Goal: Task Accomplishment & Management: Manage account settings

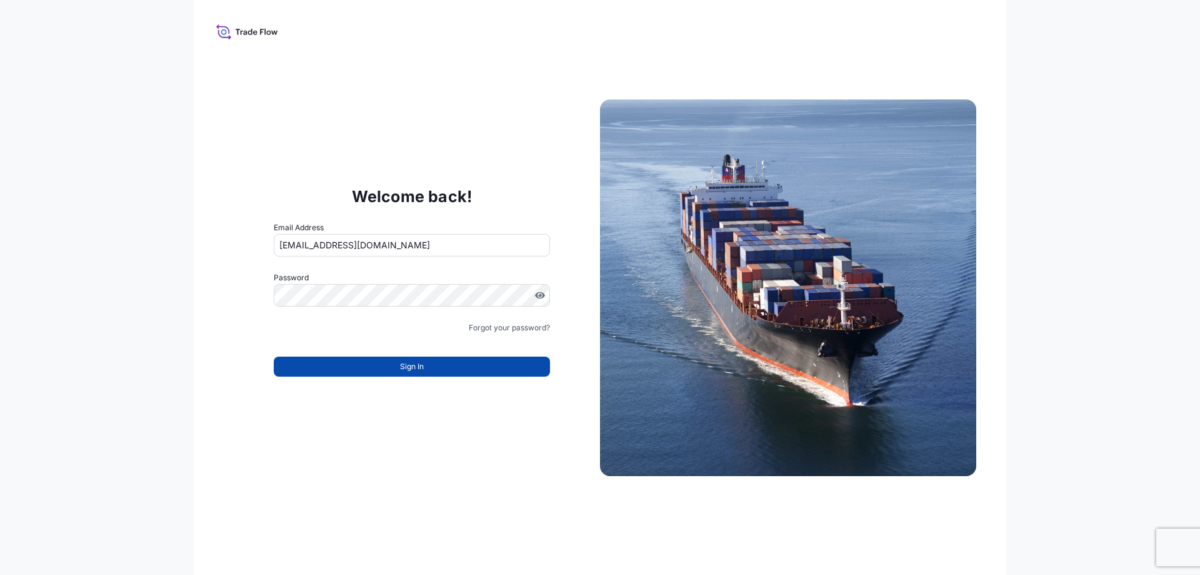
click at [376, 373] on button "Sign In" at bounding box center [412, 366] width 276 height 20
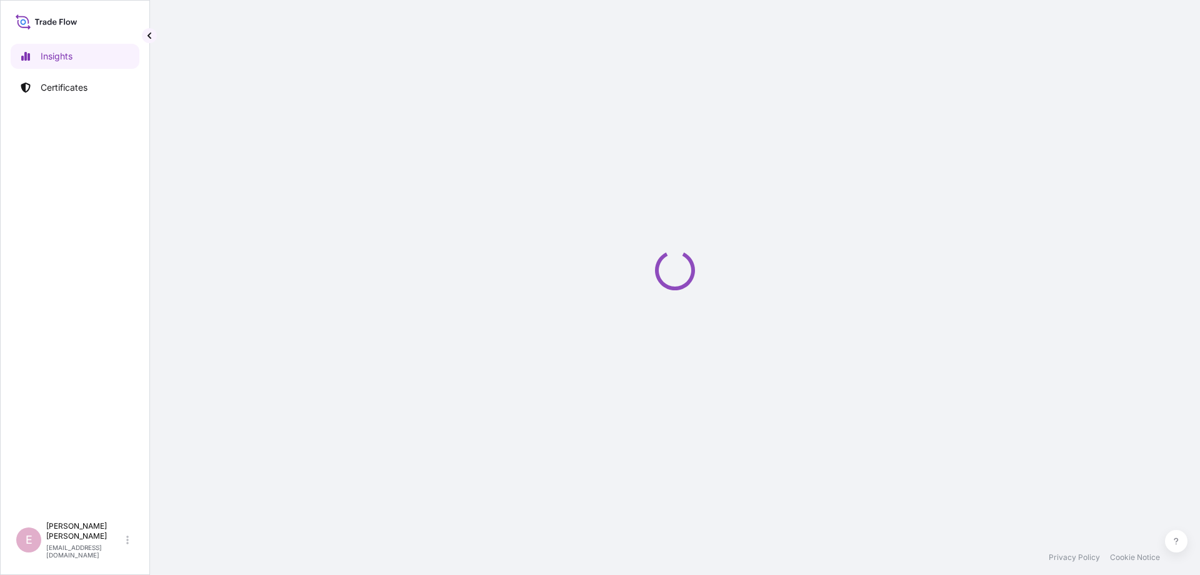
select select "2025"
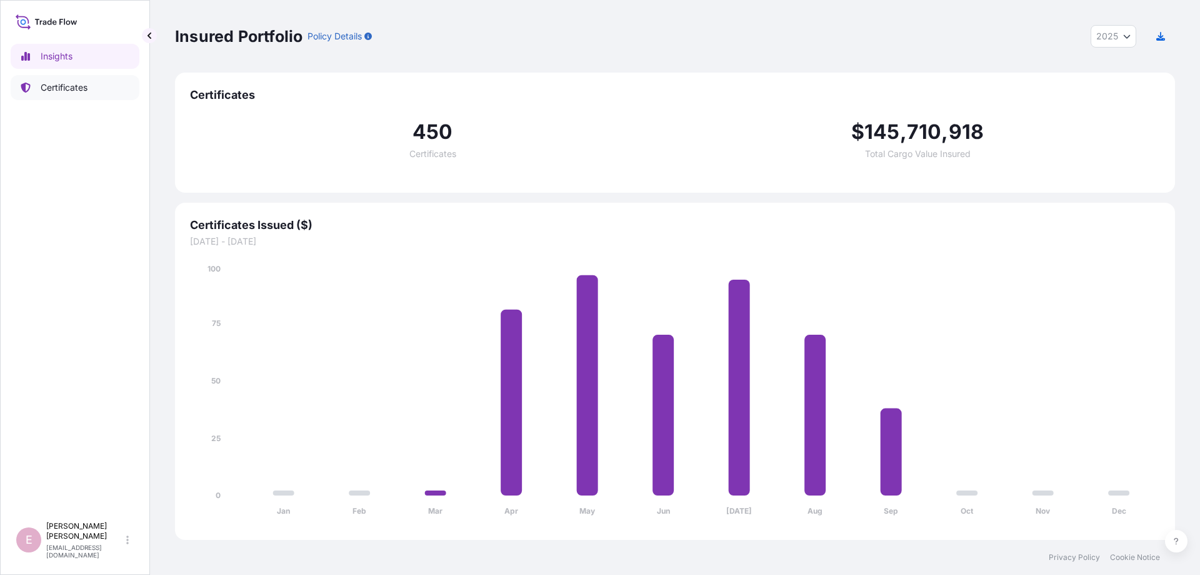
click at [61, 81] on p "Certificates" at bounding box center [64, 87] width 47 height 13
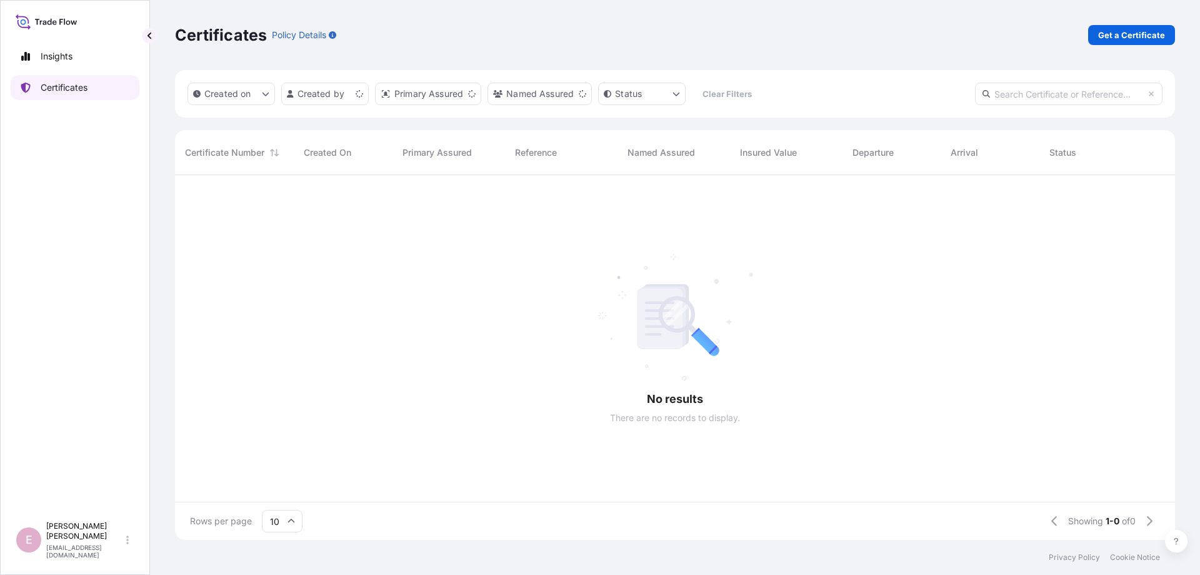
scroll to position [371, 1000]
click at [1057, 99] on input "text" at bounding box center [1069, 94] width 188 height 23
paste input "[PHONE_NUMBER]"
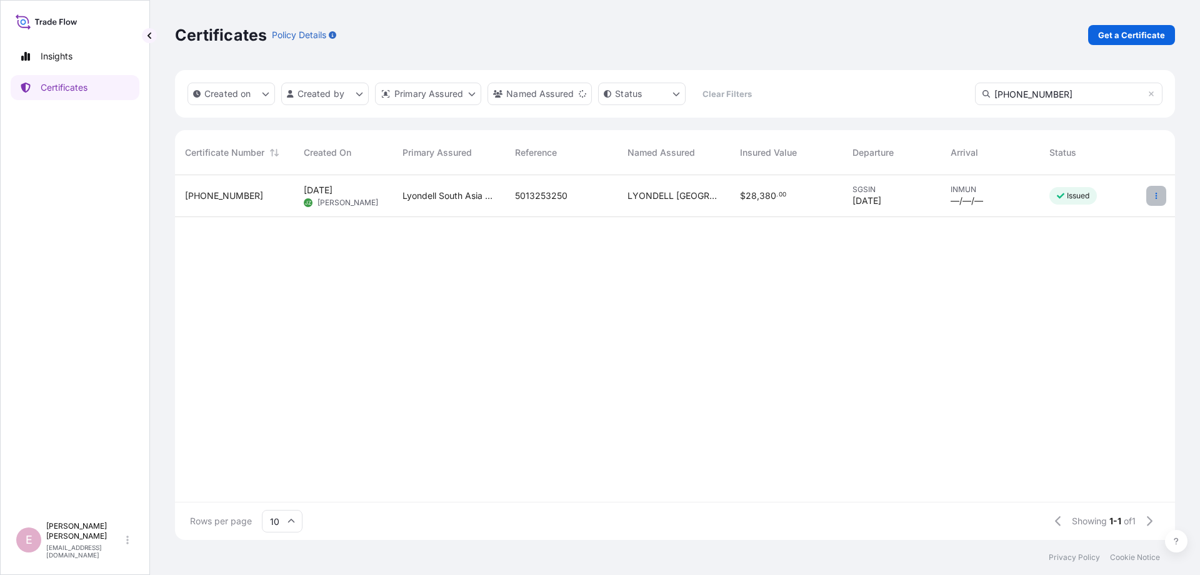
type input "[PHONE_NUMBER]"
click at [1153, 196] on icon "button" at bounding box center [1157, 196] width 8 height 8
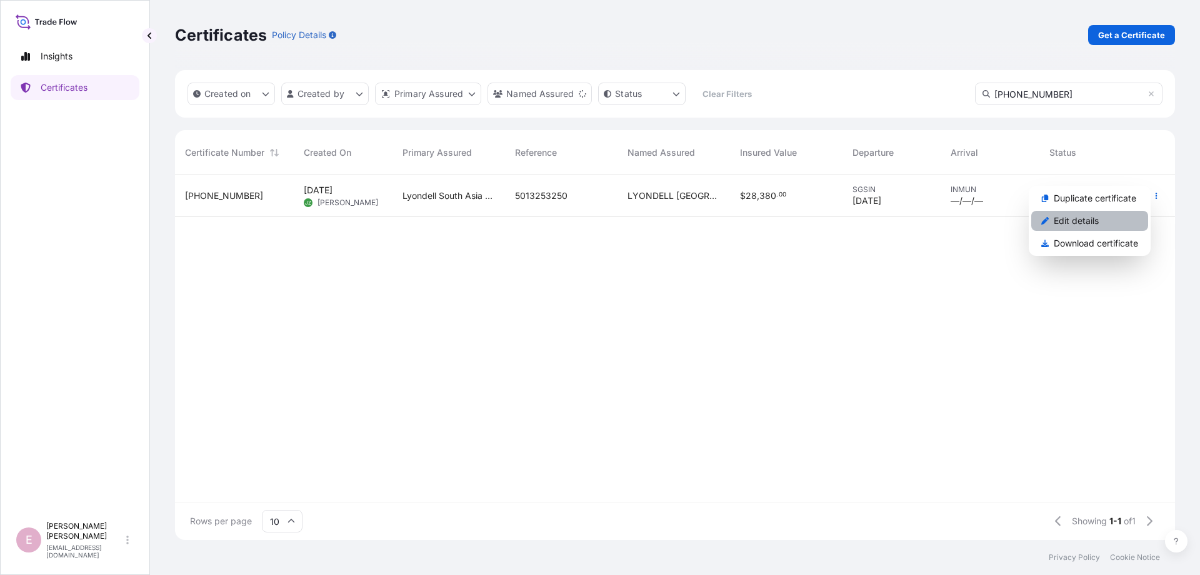
click at [1086, 220] on p "Edit details" at bounding box center [1076, 220] width 45 height 13
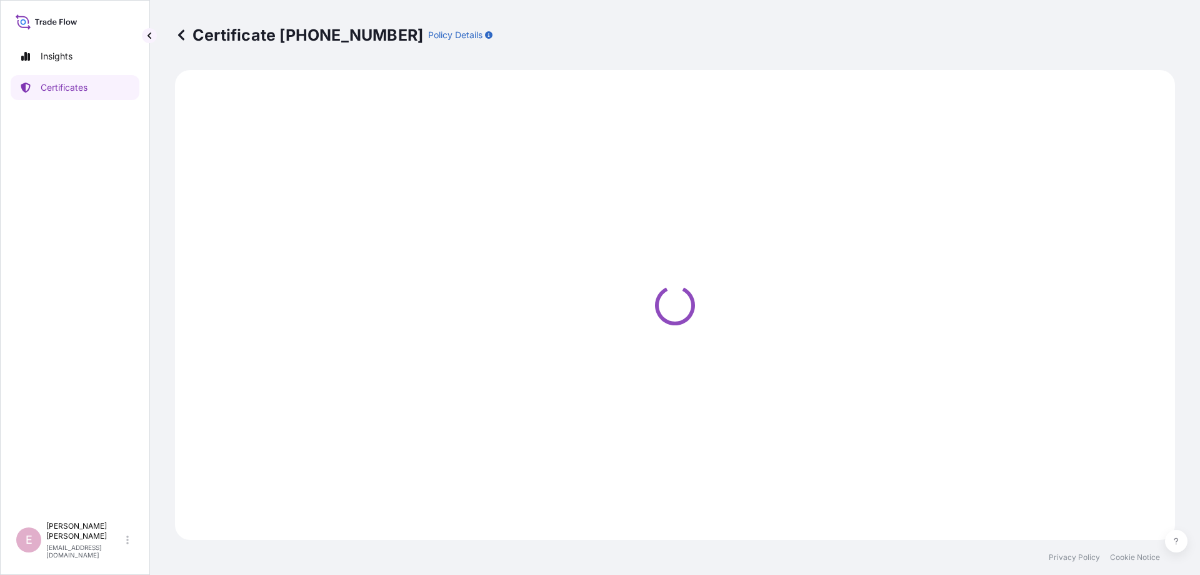
select select "Sea"
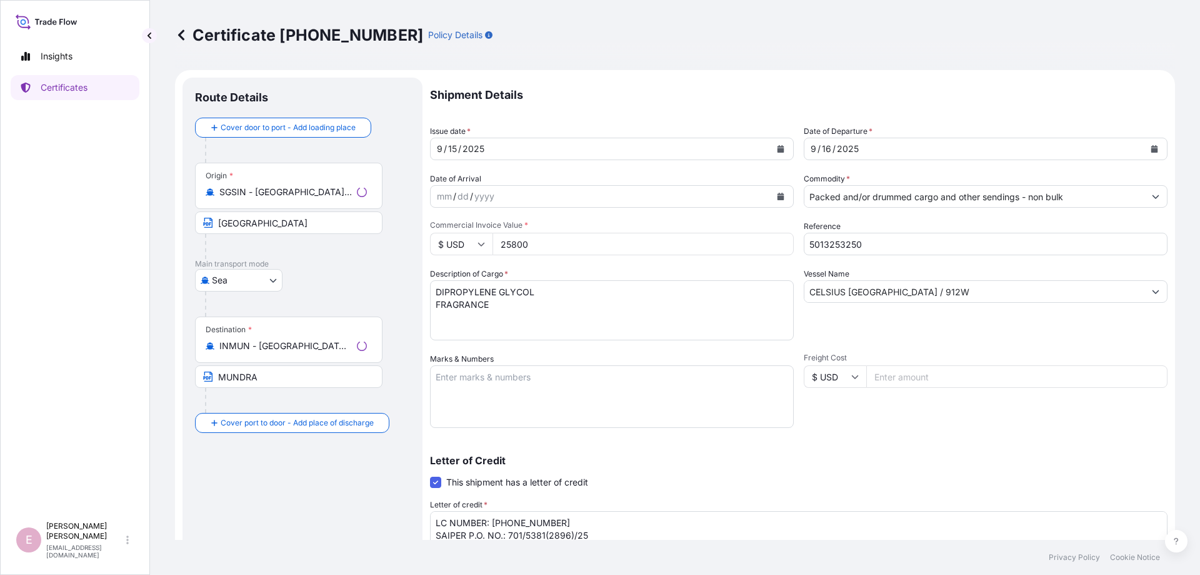
select select "32022"
click at [1159, 151] on button "Calendar" at bounding box center [1155, 149] width 20 height 20
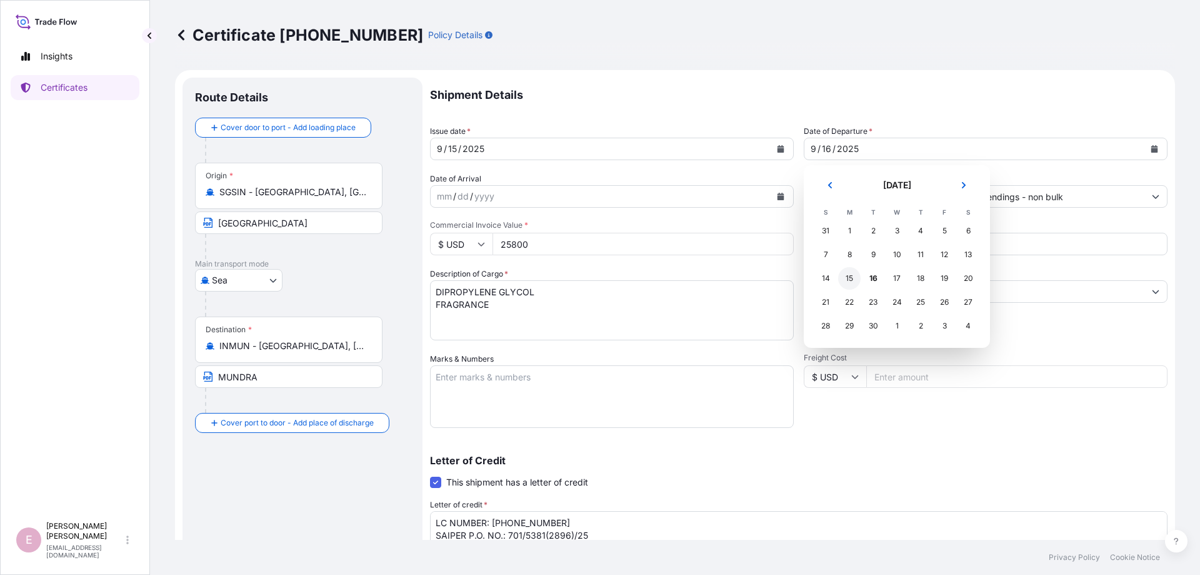
click at [849, 279] on div "15" at bounding box center [849, 278] width 23 height 23
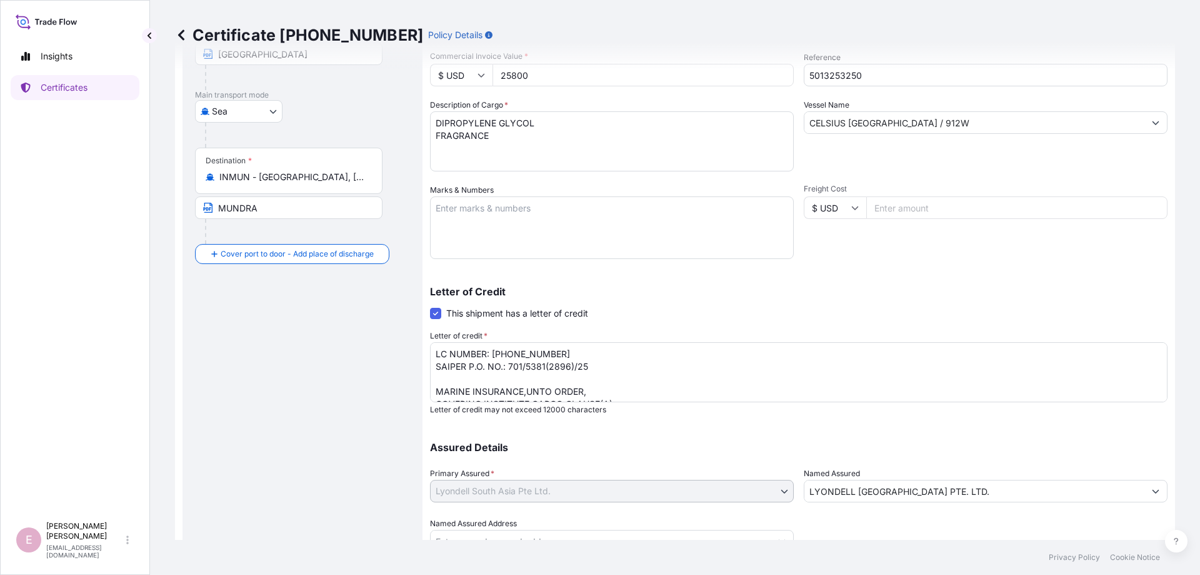
scroll to position [216, 0]
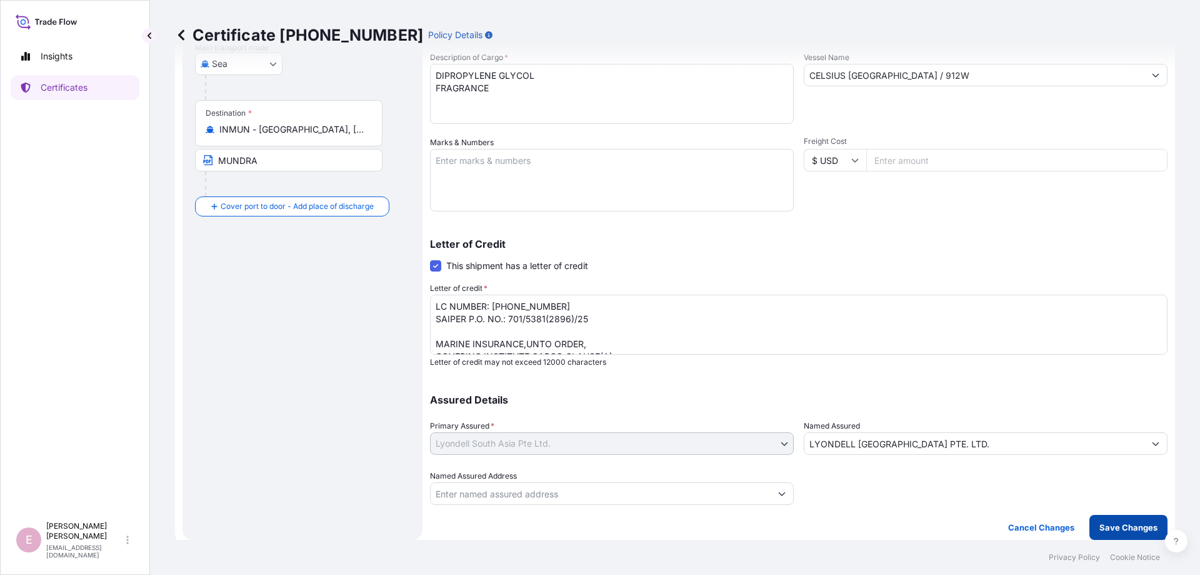
click at [1105, 530] on p "Save Changes" at bounding box center [1129, 527] width 58 height 13
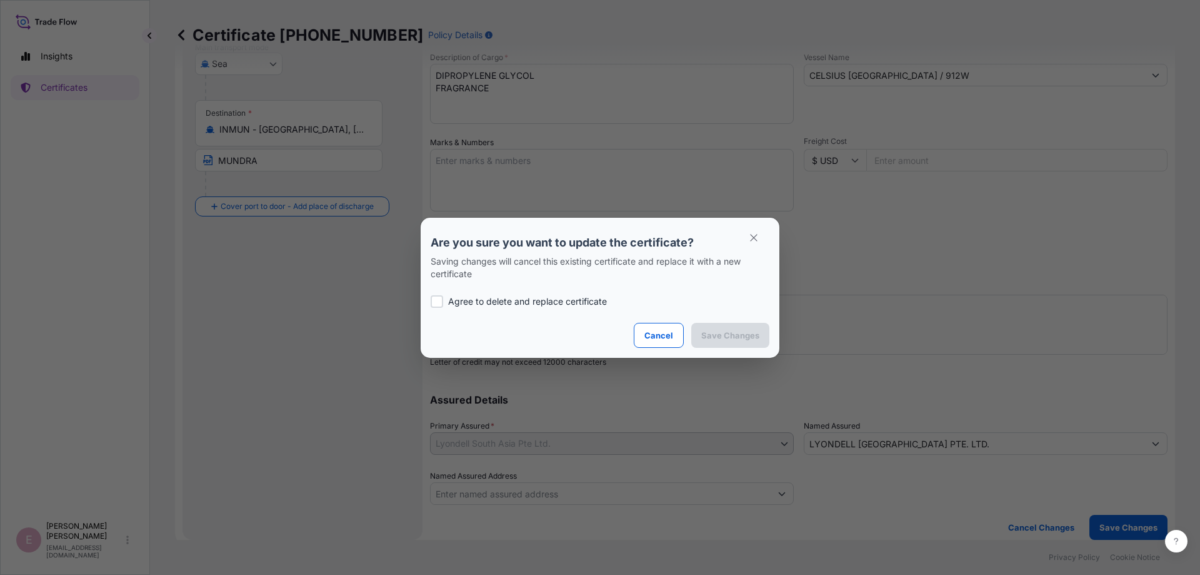
click at [436, 301] on div at bounding box center [437, 301] width 13 height 13
checkbox input "true"
click at [717, 339] on p "Save Changes" at bounding box center [731, 335] width 58 height 13
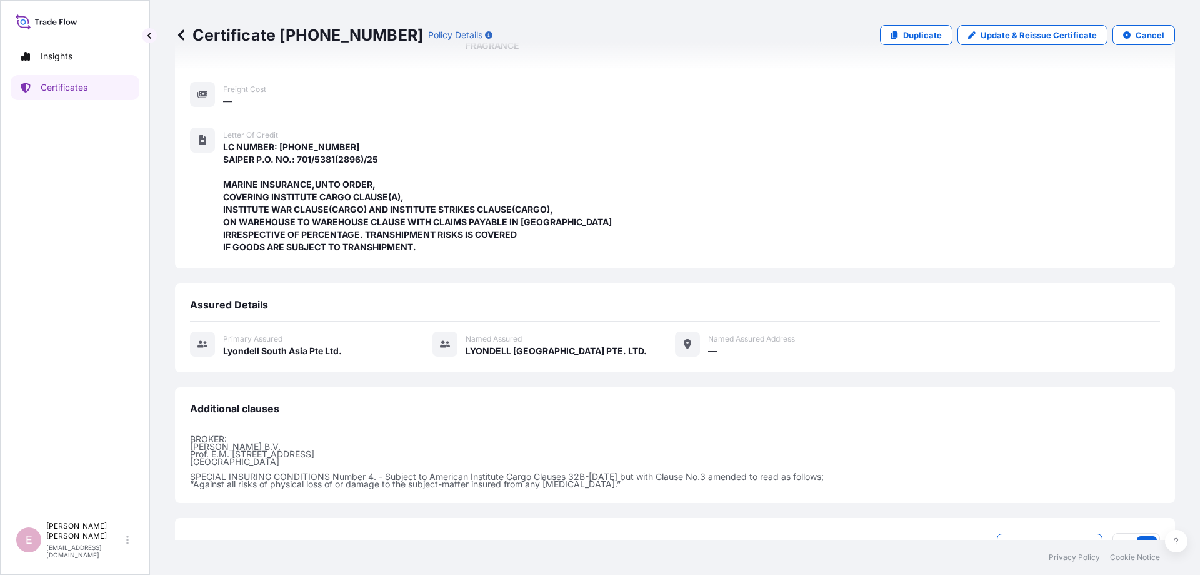
scroll to position [300, 0]
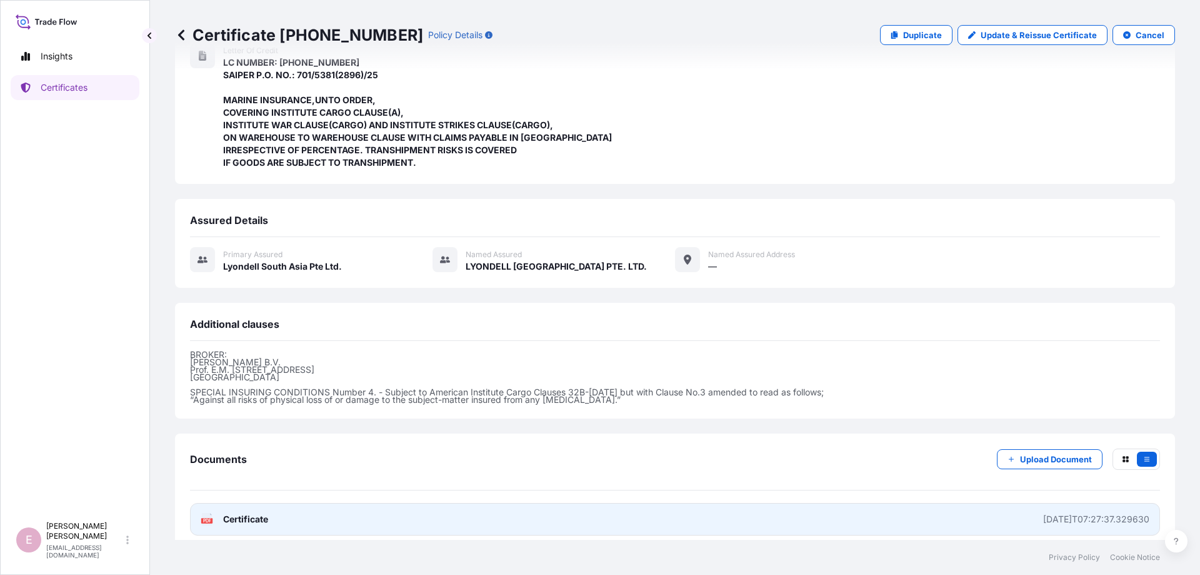
click at [204, 516] on icon at bounding box center [207, 519] width 11 height 13
